Goal: Book appointment/travel/reservation

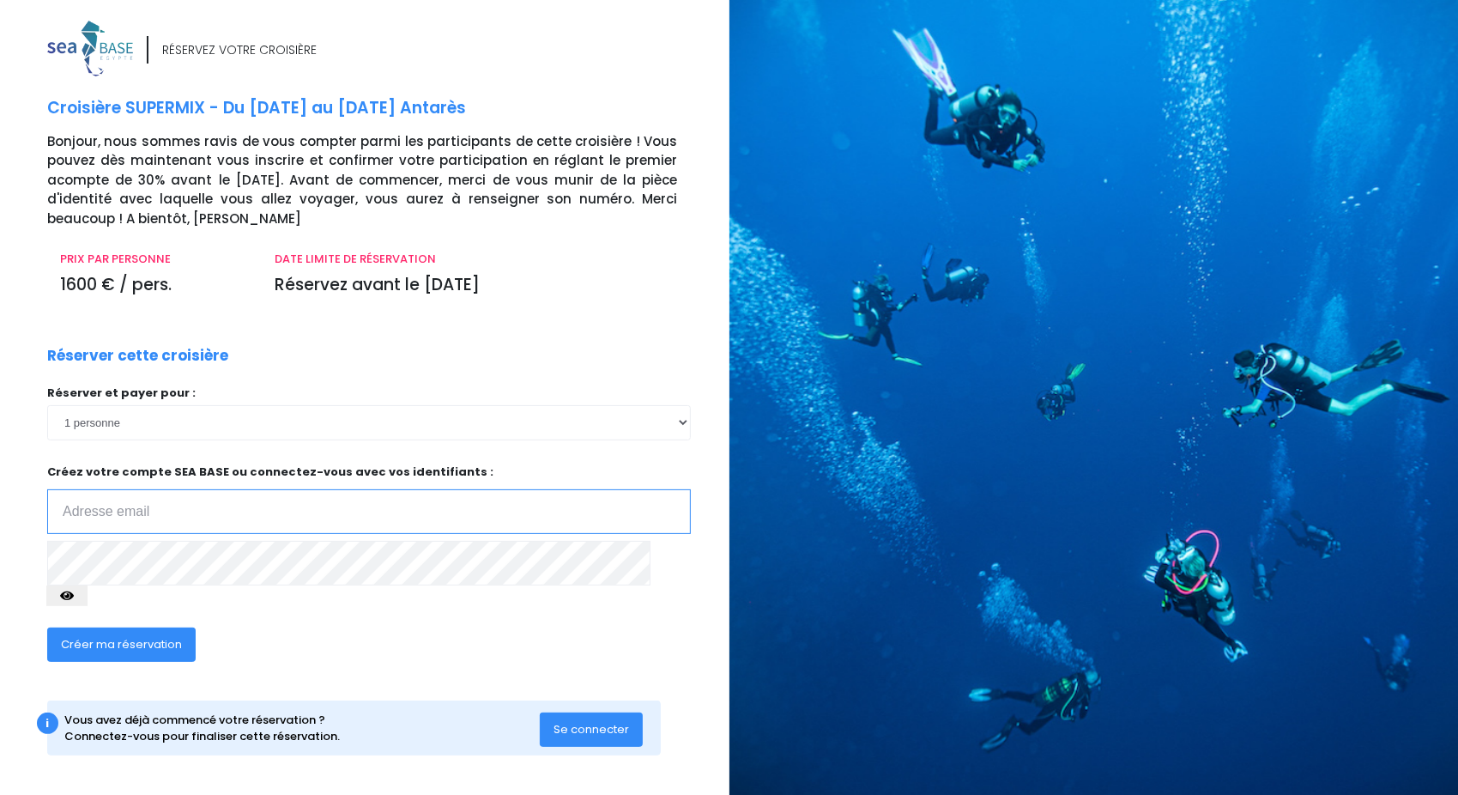
type input "matthieugilquin@gmail.com"
click at [70, 36] on img at bounding box center [90, 49] width 86 height 56
click at [231, 439] on select "1 personne 2 personnes 3 personnes 4 personnes 5 personnes 6 personnes 7 person…" at bounding box center [369, 422] width 644 height 34
click at [293, 376] on div "Réserver cette croisière Réserver et payer pour : 1 personne 2 personnes 3 pers…" at bounding box center [368, 514] width 669 height 338
click at [102, 49] on img at bounding box center [90, 49] width 86 height 56
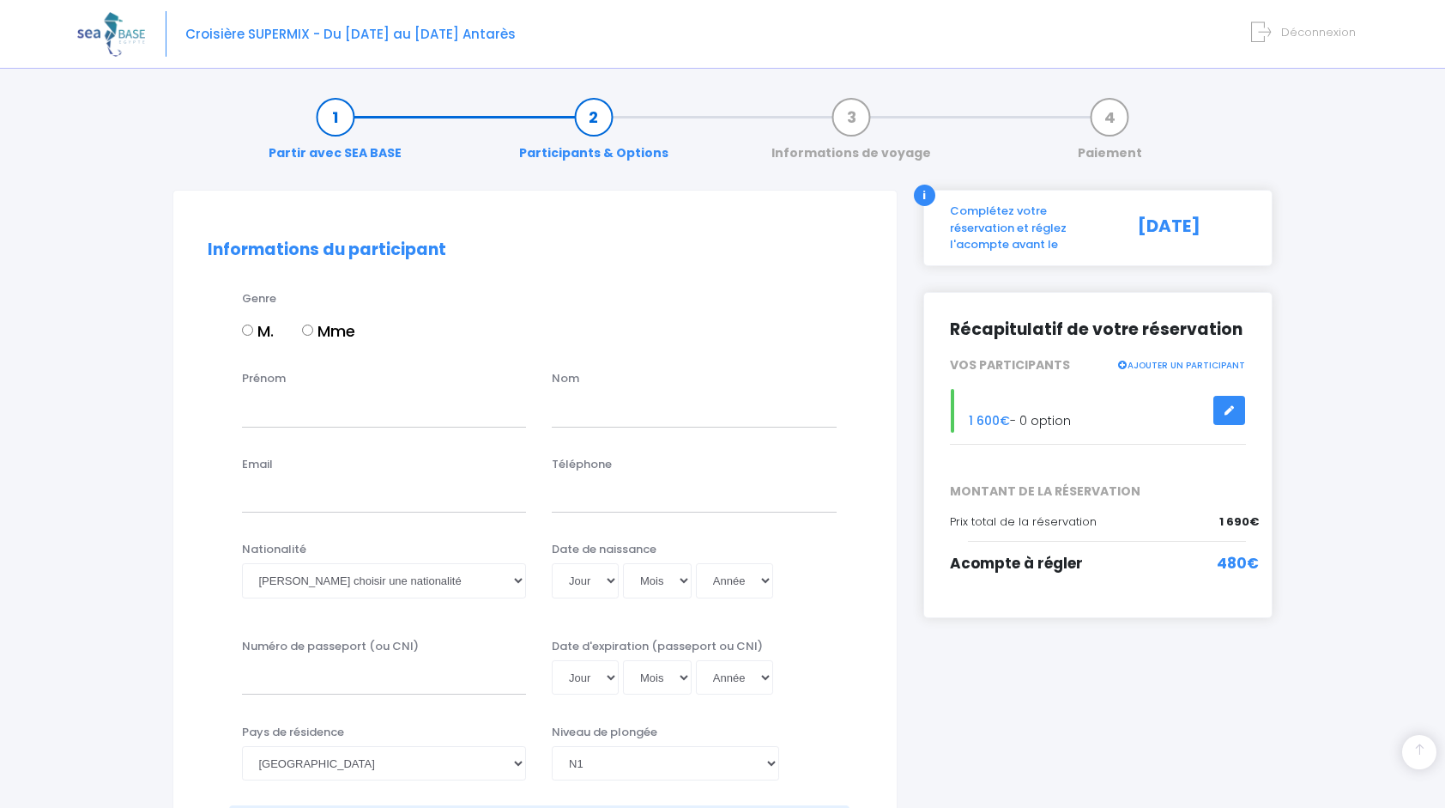
select select "N1"
select select "42/43"
select select "XL"
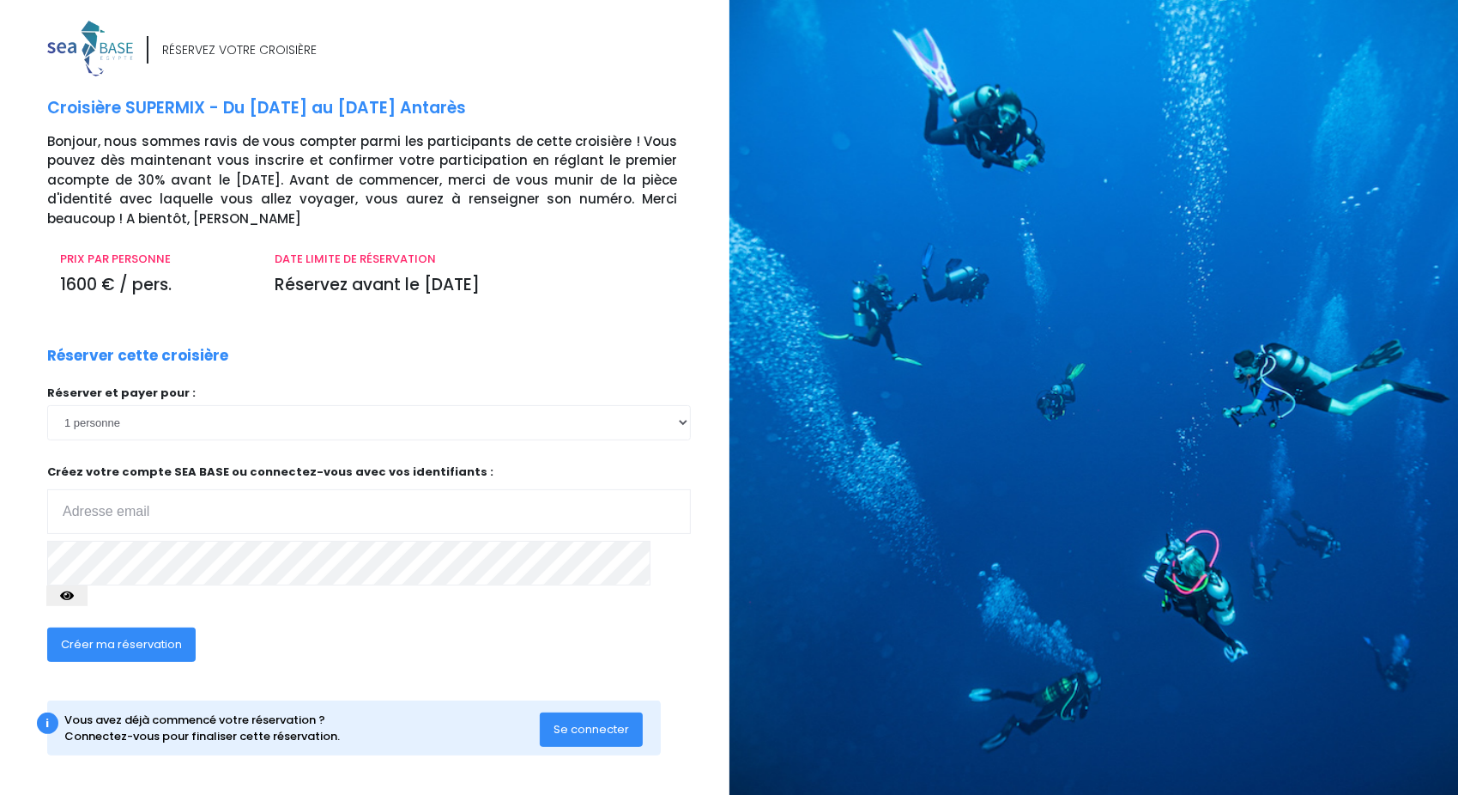
type input "matthieugilquin@gmail.com"
click at [102, 46] on img at bounding box center [90, 49] width 86 height 56
click at [120, 636] on span "Créer ma réservation" at bounding box center [121, 644] width 121 height 16
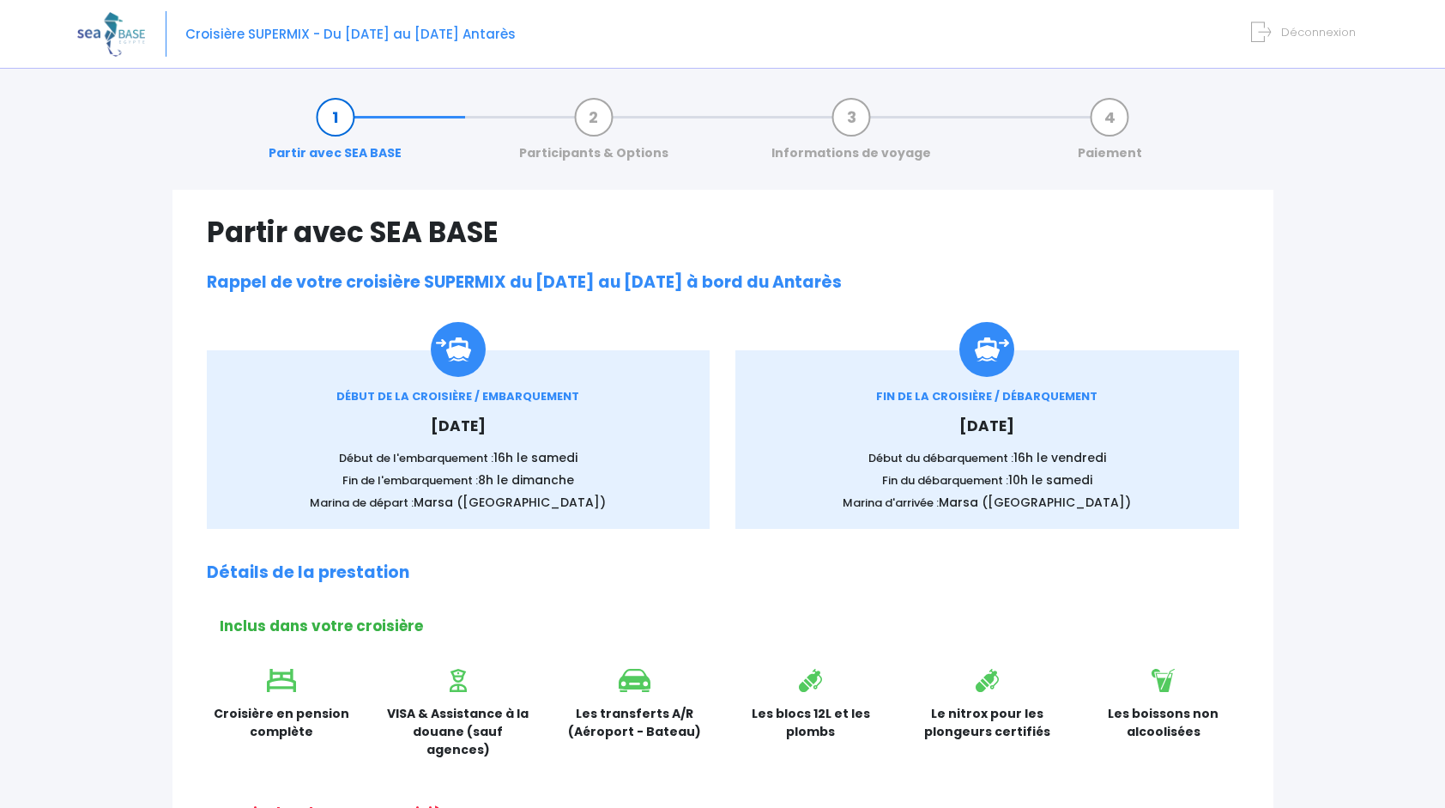
click at [134, 44] on img at bounding box center [111, 34] width 68 height 44
